Goal: Task Accomplishment & Management: Use online tool/utility

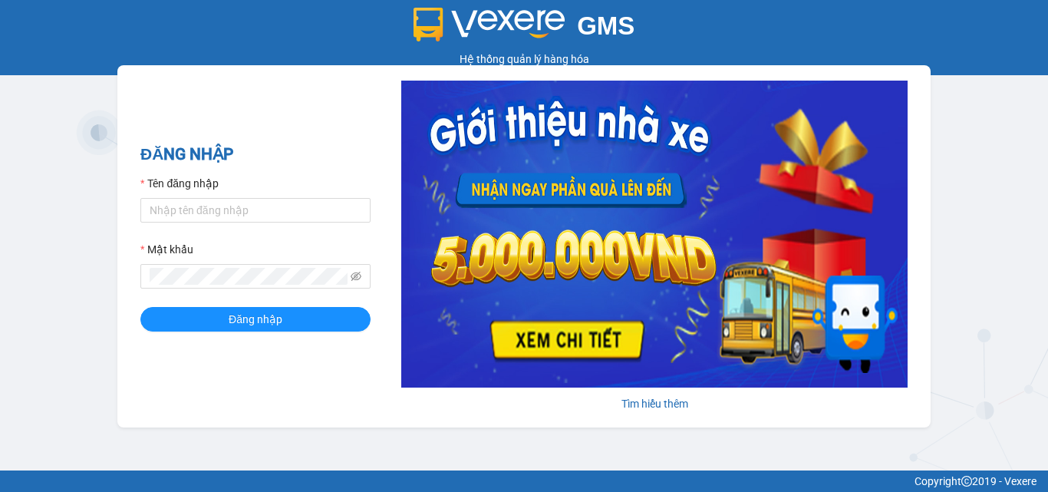
drag, startPoint x: 266, startPoint y: 181, endPoint x: 261, endPoint y: 187, distance: 8.2
click at [261, 187] on div "Tên đăng nhập" at bounding box center [255, 186] width 230 height 23
click at [254, 203] on input "Tên đăng nhập" at bounding box center [255, 210] width 230 height 25
type input "chung.phl"
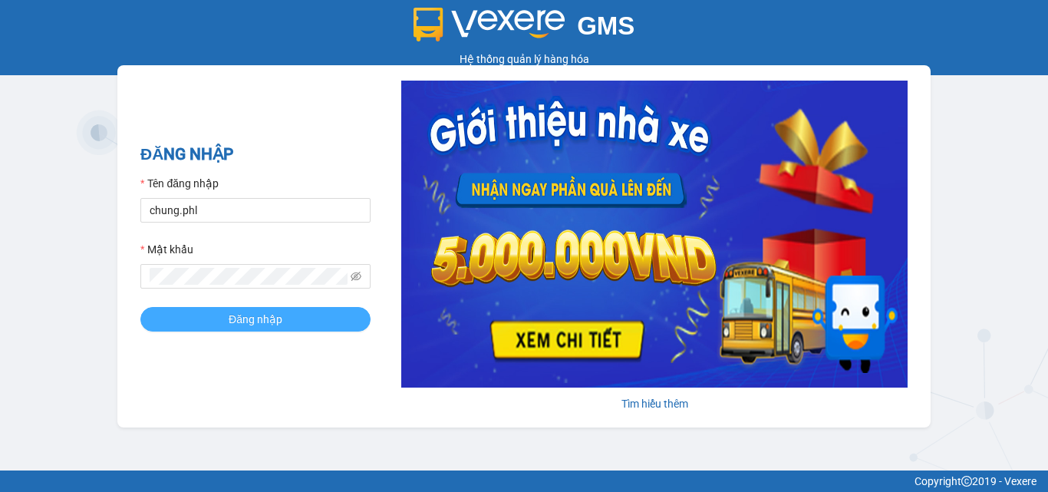
click at [216, 322] on button "Đăng nhập" at bounding box center [255, 319] width 230 height 25
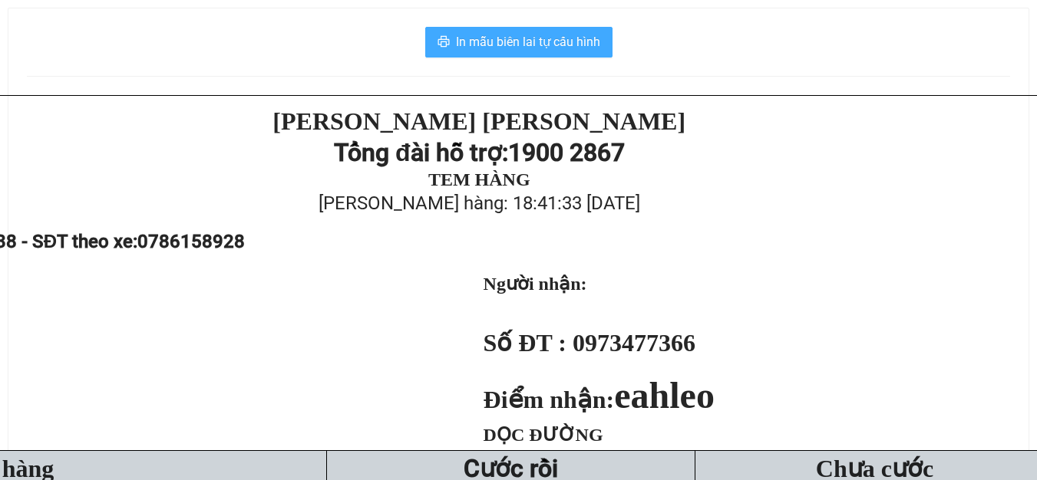
click at [545, 53] on button "In mẫu biên lai tự cấu hình" at bounding box center [518, 42] width 187 height 31
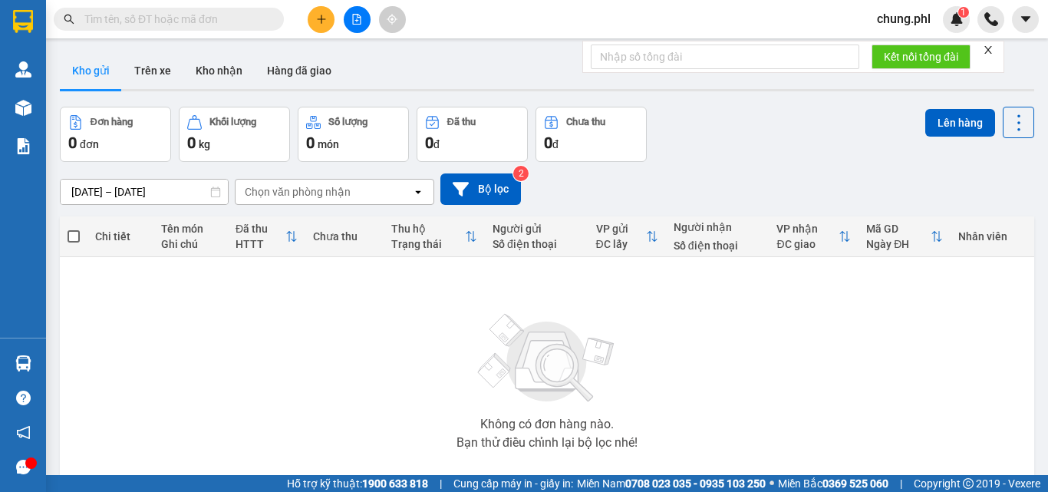
click at [391, 53] on div "Kho gửi Trên xe Kho nhận Hàng đã giao" at bounding box center [547, 72] width 975 height 41
